Goal: Information Seeking & Learning: Find specific fact

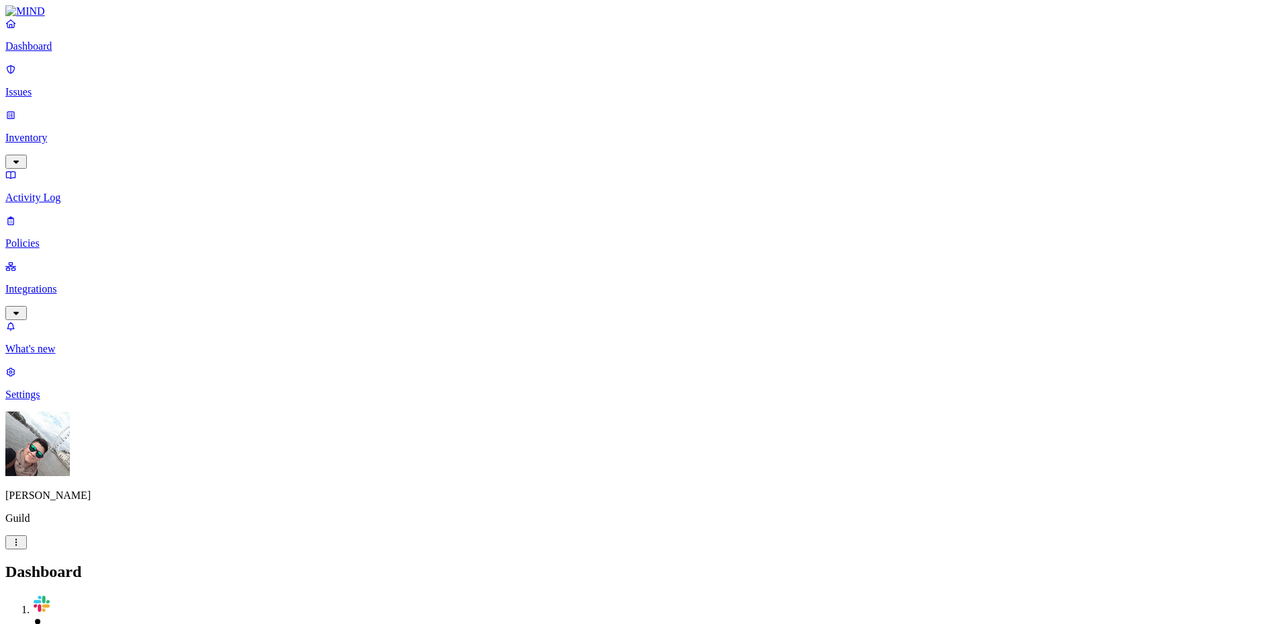
click at [65, 283] on p "Integrations" at bounding box center [633, 289] width 1257 height 12
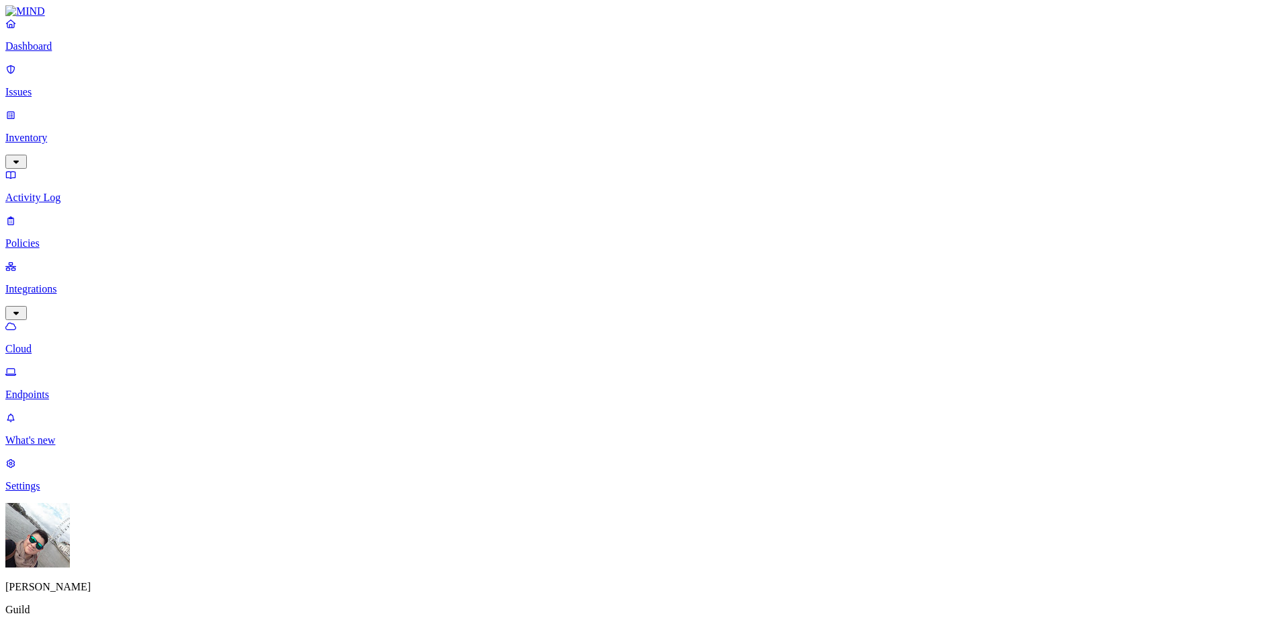
click at [65, 389] on p "Endpoints" at bounding box center [633, 395] width 1257 height 12
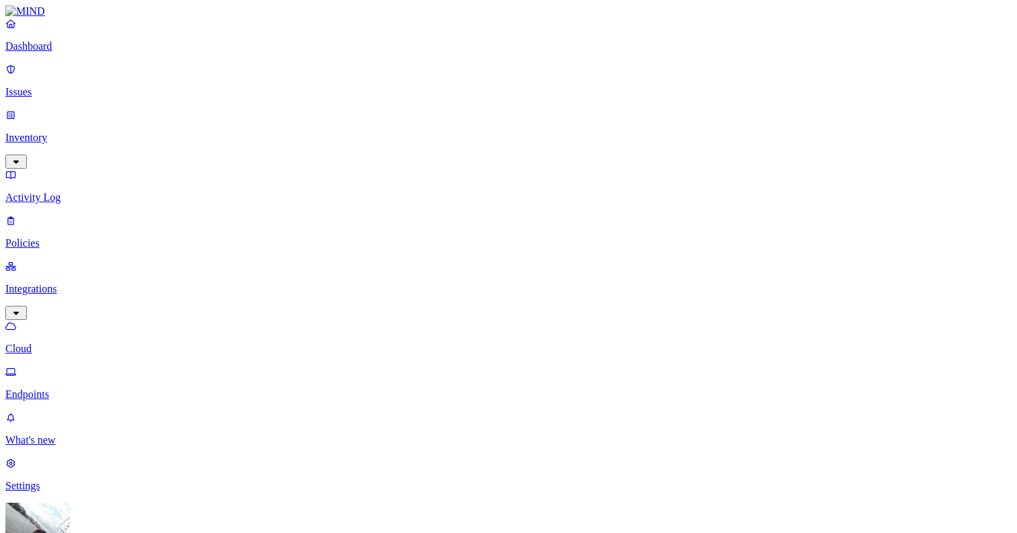
drag, startPoint x: 252, startPoint y: 127, endPoint x: 194, endPoint y: 130, distance: 57.9
drag, startPoint x: 733, startPoint y: 45, endPoint x: 666, endPoint y: 50, distance: 66.7
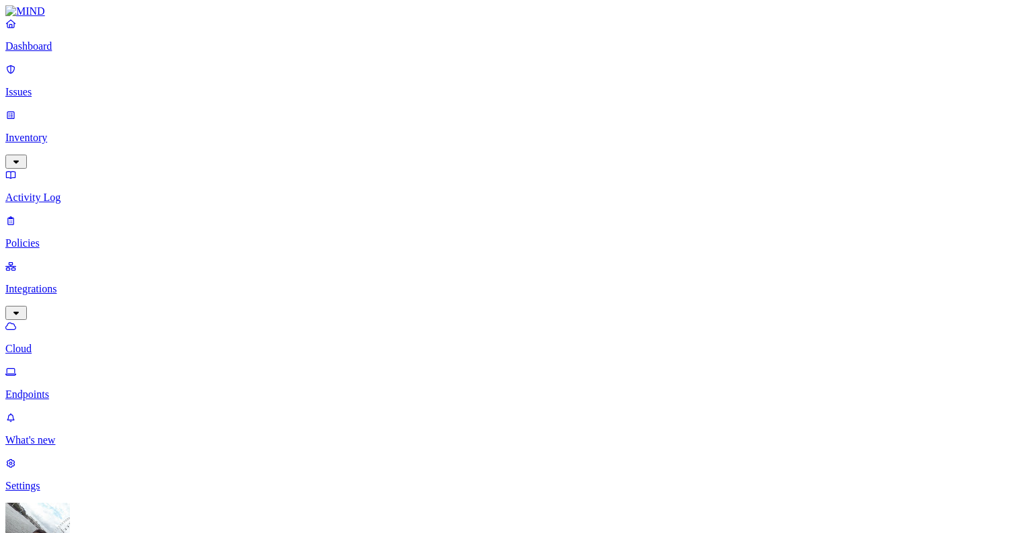
copy h3 "lt-pf3bdt1n"
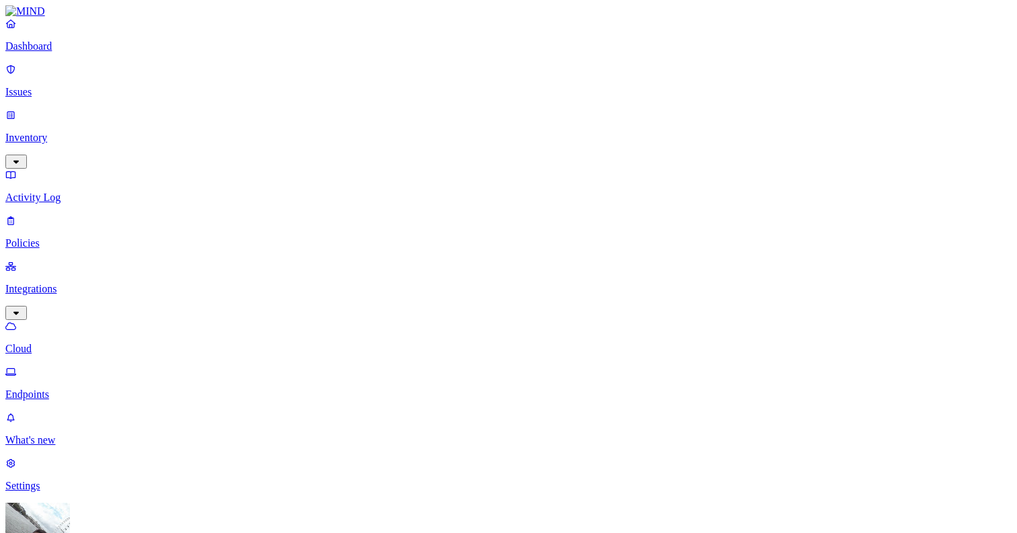
copy h3 "lt-pw02v1dr"
drag, startPoint x: 728, startPoint y: 48, endPoint x: 671, endPoint y: 48, distance: 56.5
copy h3 "lt-pf2r7y41"
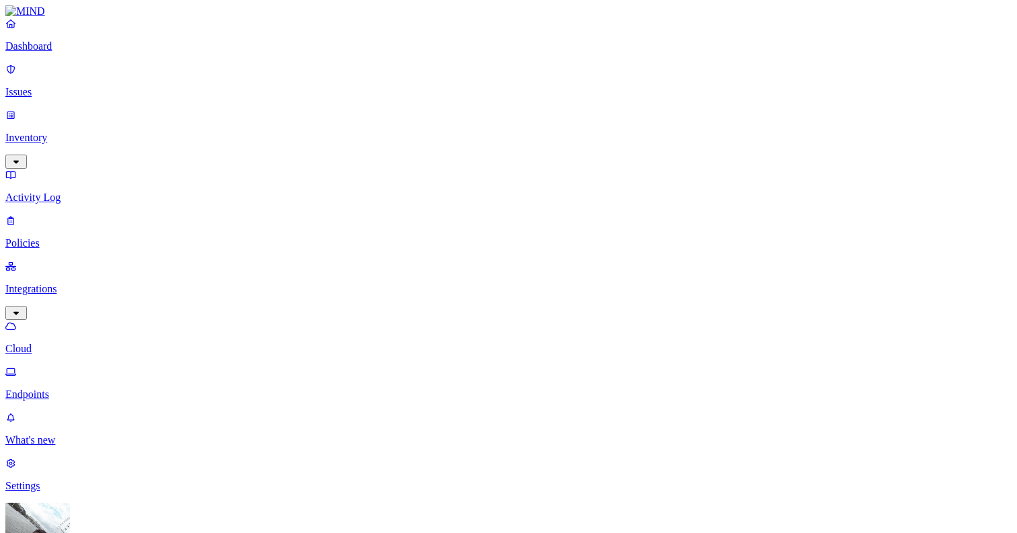
drag, startPoint x: 736, startPoint y: 48, endPoint x: 664, endPoint y: 50, distance: 71.3
drag, startPoint x: 736, startPoint y: 47, endPoint x: 670, endPoint y: 47, distance: 65.2
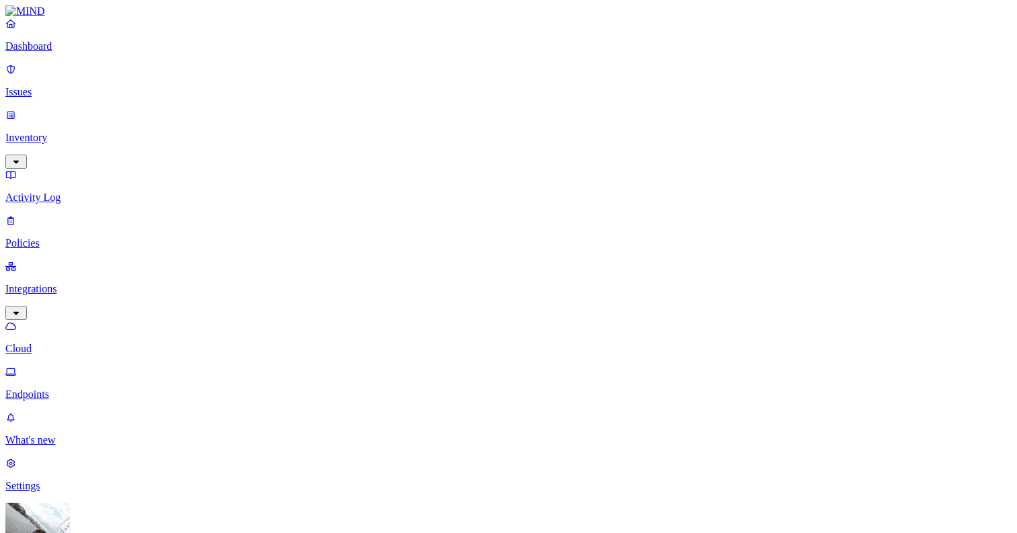
copy h3 "lt-pf5dene3"
drag, startPoint x: 723, startPoint y: 48, endPoint x: 666, endPoint y: 49, distance: 57.2
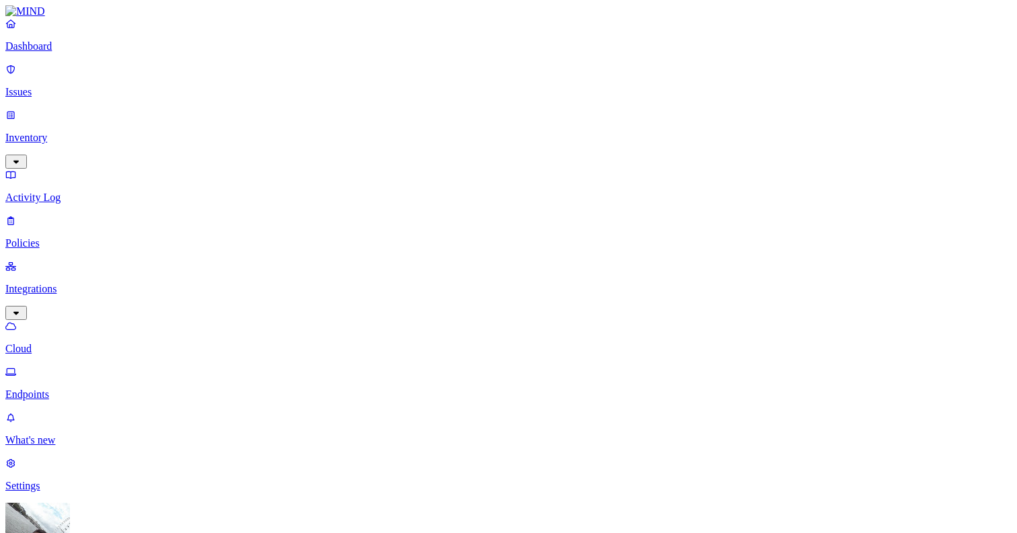
copy h3 "lt-pf33rltb"
drag, startPoint x: 253, startPoint y: 343, endPoint x: 194, endPoint y: 346, distance: 58.6
drag, startPoint x: 734, startPoint y: 47, endPoint x: 668, endPoint y: 52, distance: 65.4
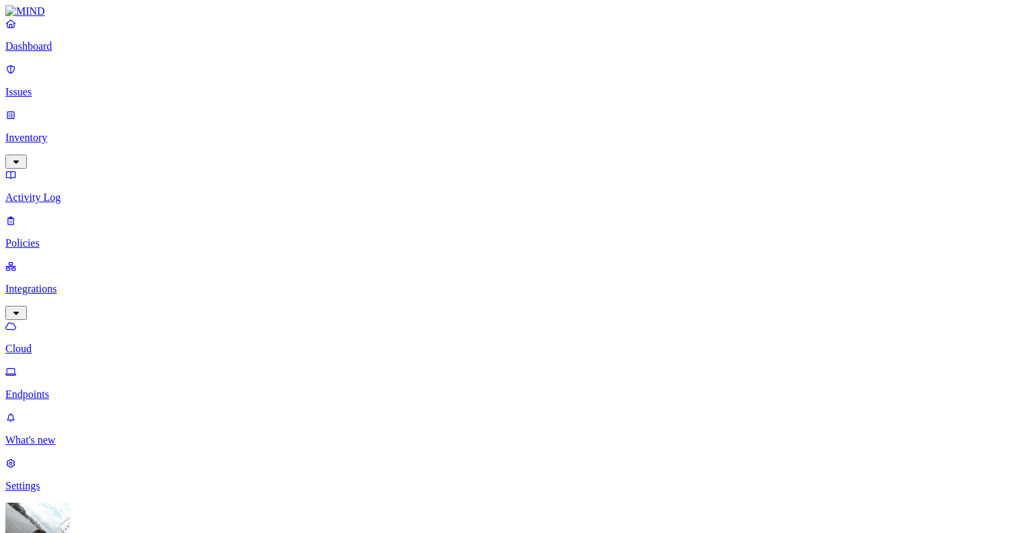
copy h3 "lt-pf2w3cgz"
drag, startPoint x: 726, startPoint y: 49, endPoint x: 668, endPoint y: 50, distance: 58.5
copy h3 "lt-pf1qrwsk"
